Goal: Find specific page/section: Find specific page/section

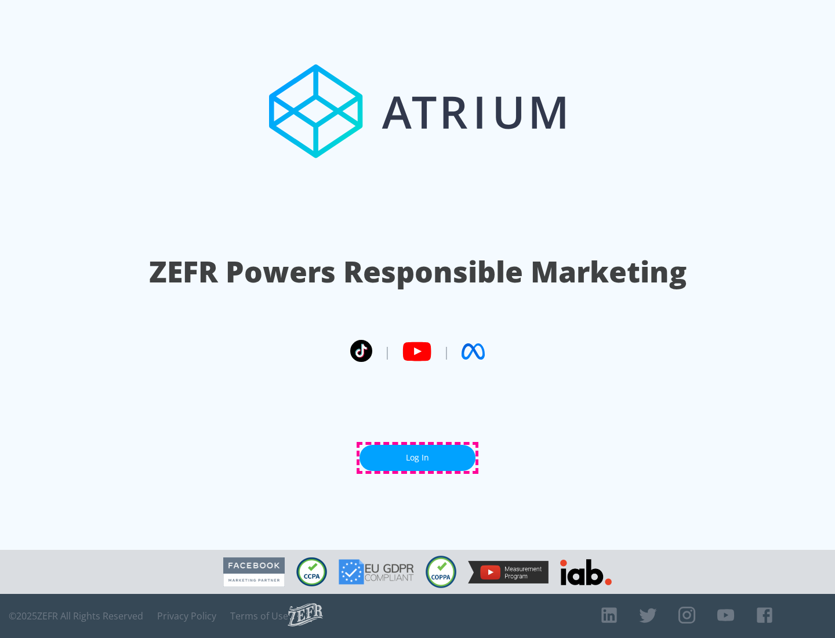
click at [418, 458] on link "Log In" at bounding box center [418, 458] width 116 height 26
